Goal: Check status

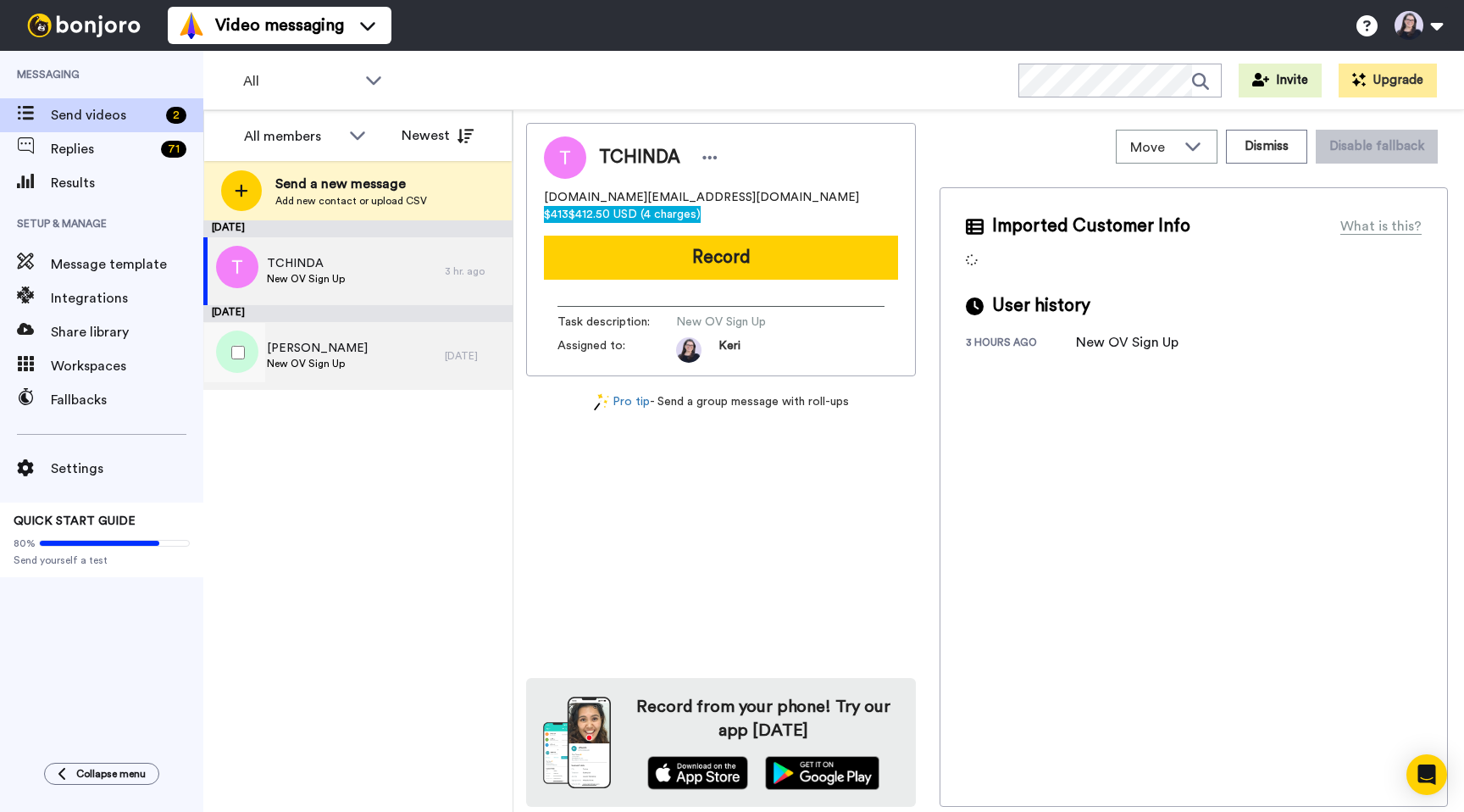
click at [301, 355] on span "[PERSON_NAME]" at bounding box center [317, 348] width 101 height 17
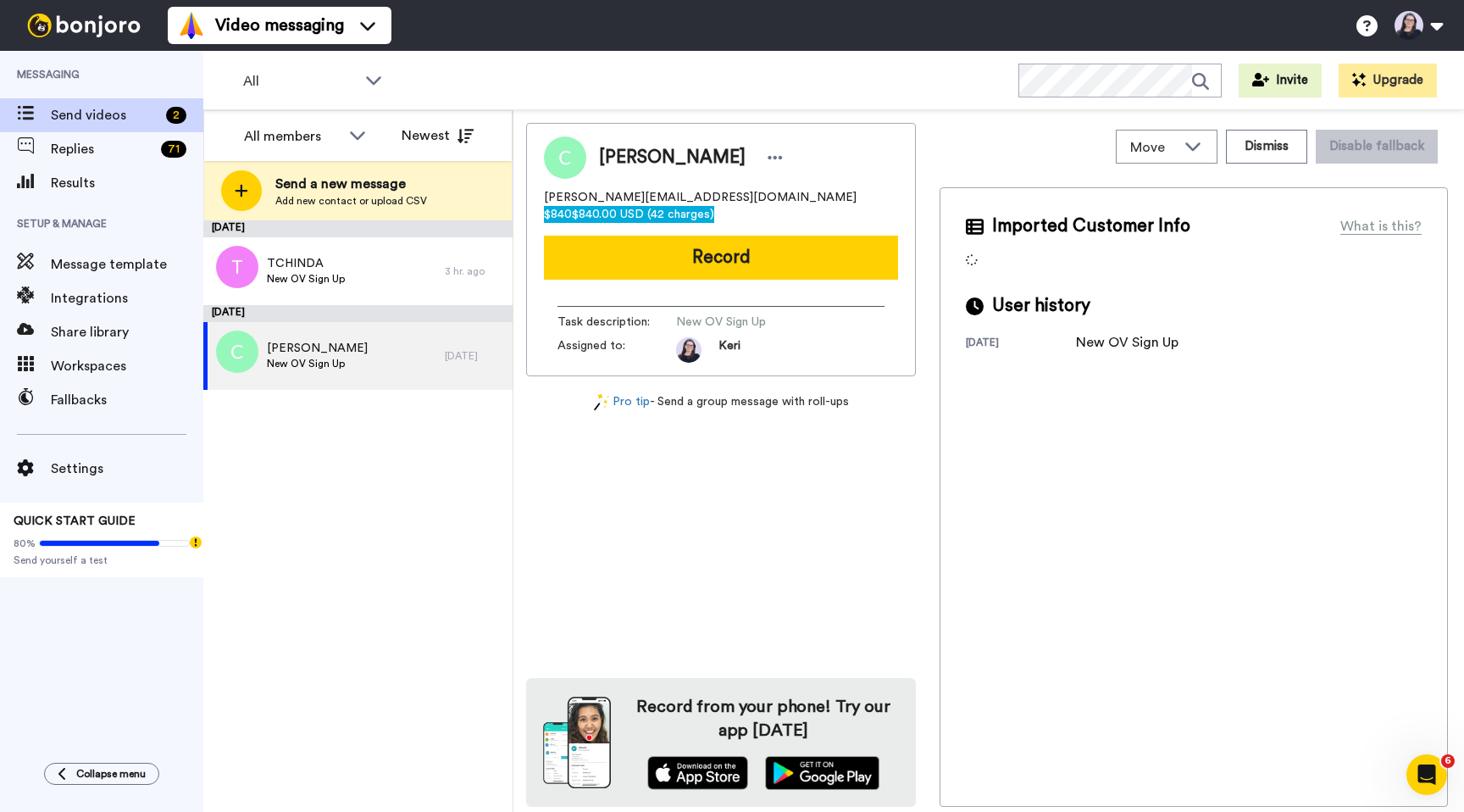
click at [714, 208] on span "$840.00 USD (42 charges)" at bounding box center [643, 214] width 143 height 12
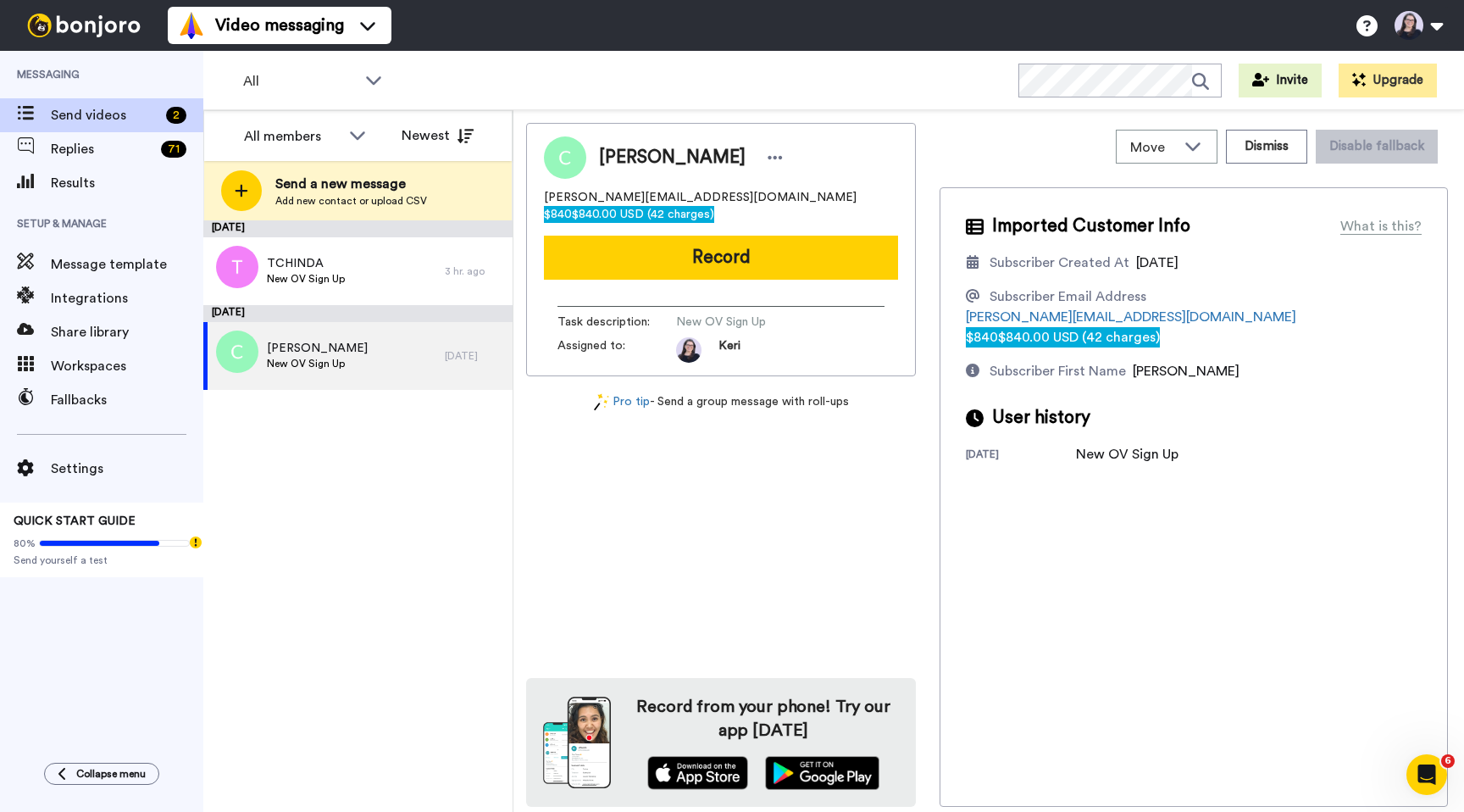
click at [1447, 811] on div "×" at bounding box center [732, 820] width 1464 height 17
click at [1271, 151] on button "Dismiss" at bounding box center [1267, 147] width 81 height 34
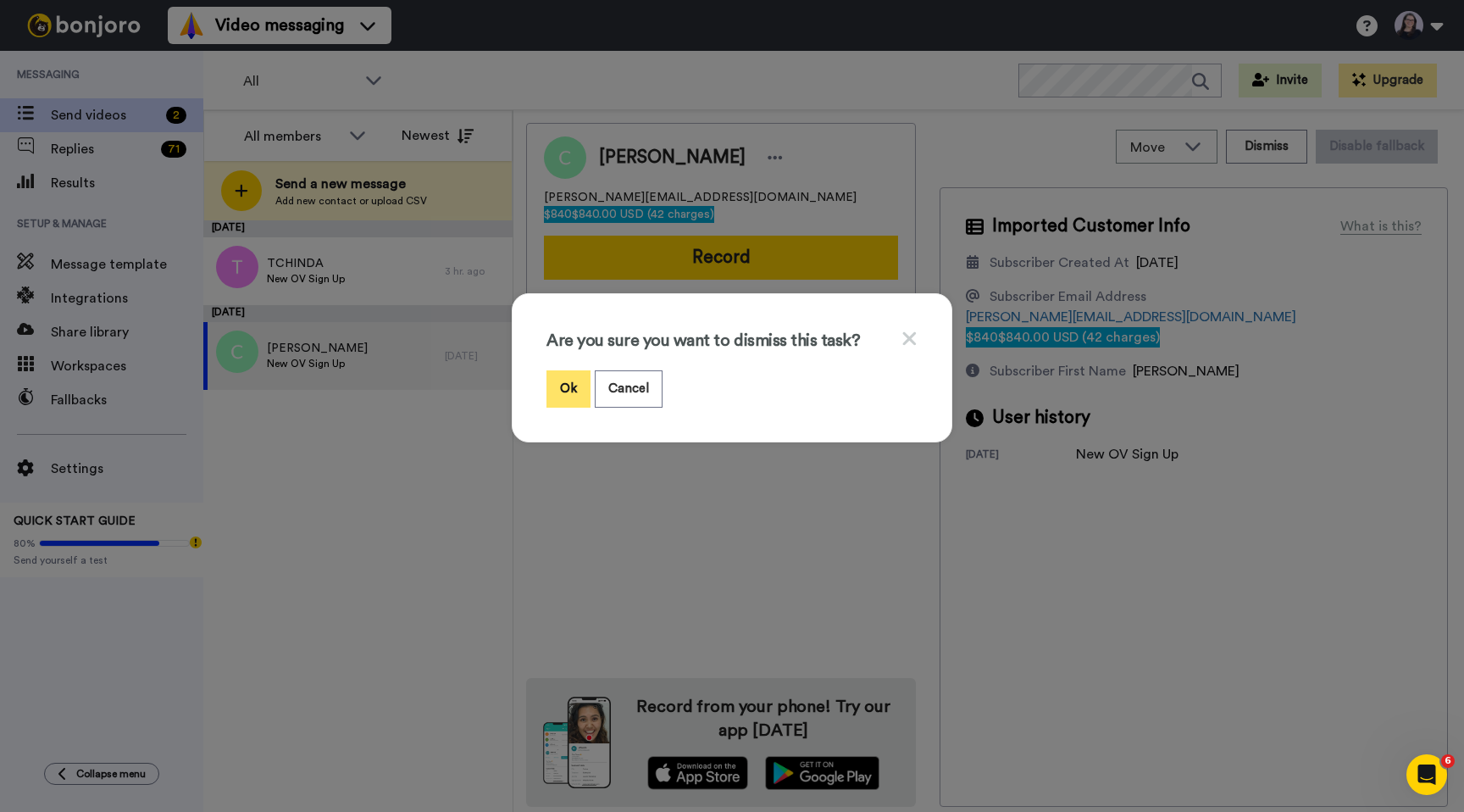
click at [564, 389] on button "Ok" at bounding box center [569, 388] width 44 height 37
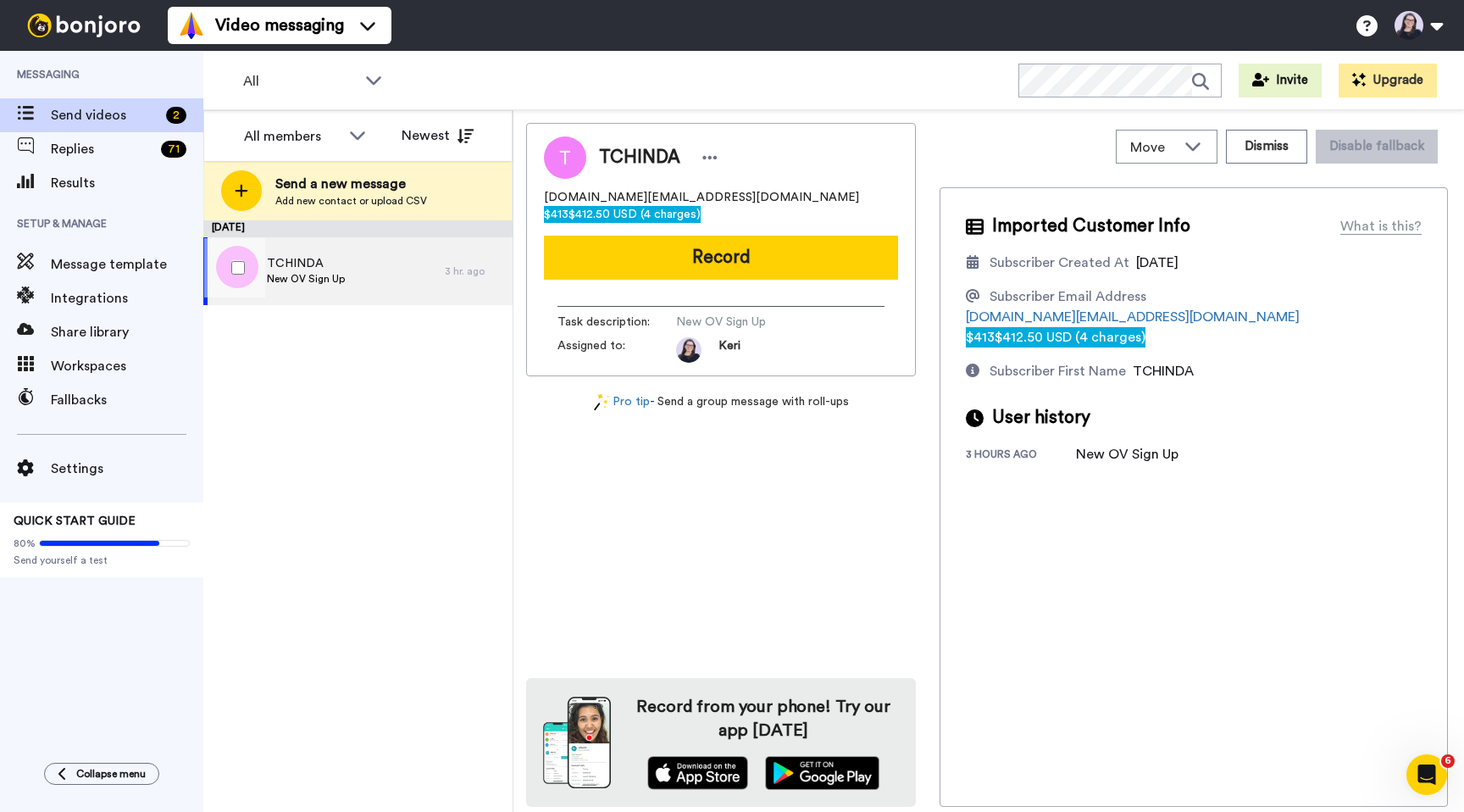
click at [294, 263] on span "TCHINDA" at bounding box center [305, 263] width 78 height 17
click at [701, 208] on span "$412.50 USD (4 charges)" at bounding box center [634, 214] width 132 height 12
click at [1453, 811] on div "×" at bounding box center [732, 820] width 1464 height 17
